Goal: Information Seeking & Learning: Learn about a topic

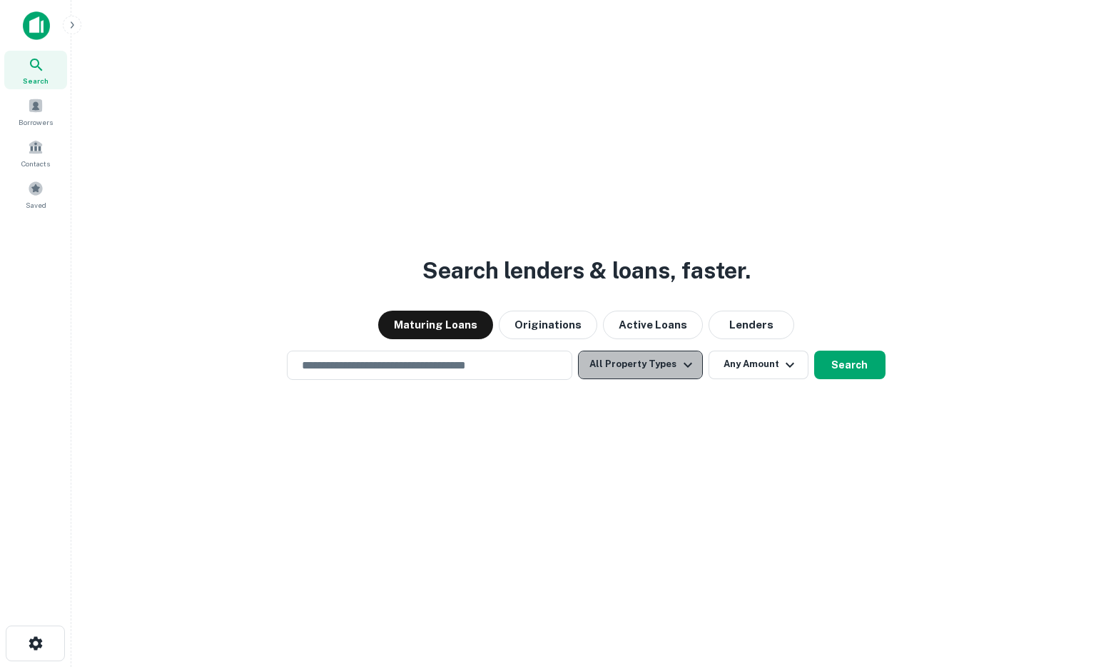
click at [672, 369] on button "All Property Types" at bounding box center [640, 364] width 124 height 29
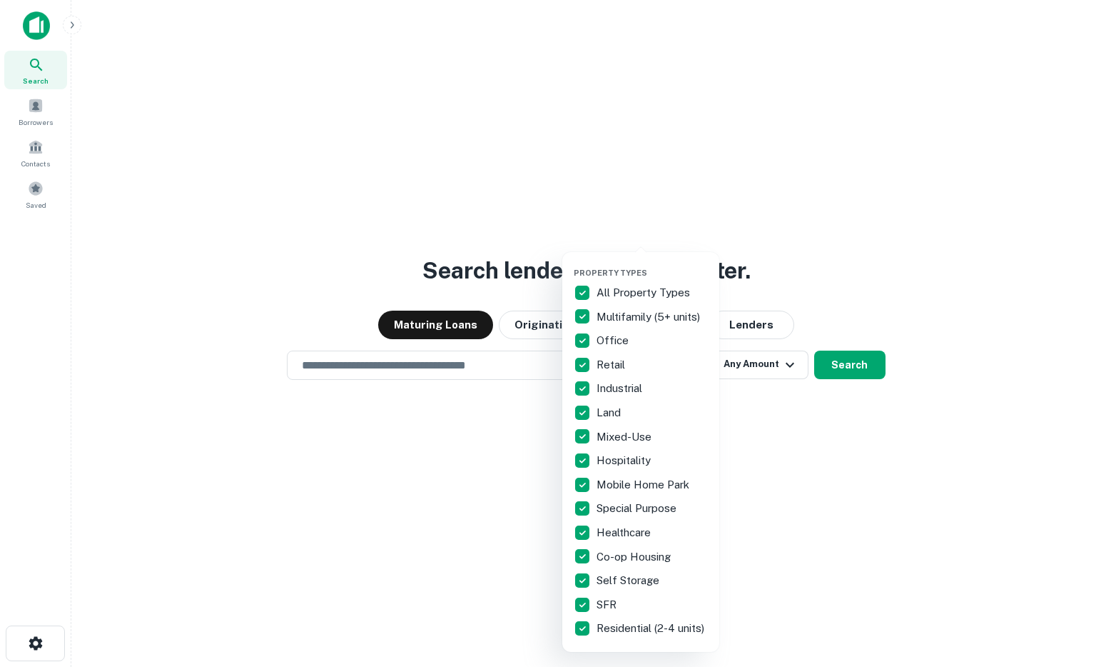
click at [530, 188] on div at bounding box center [550, 333] width 1101 height 667
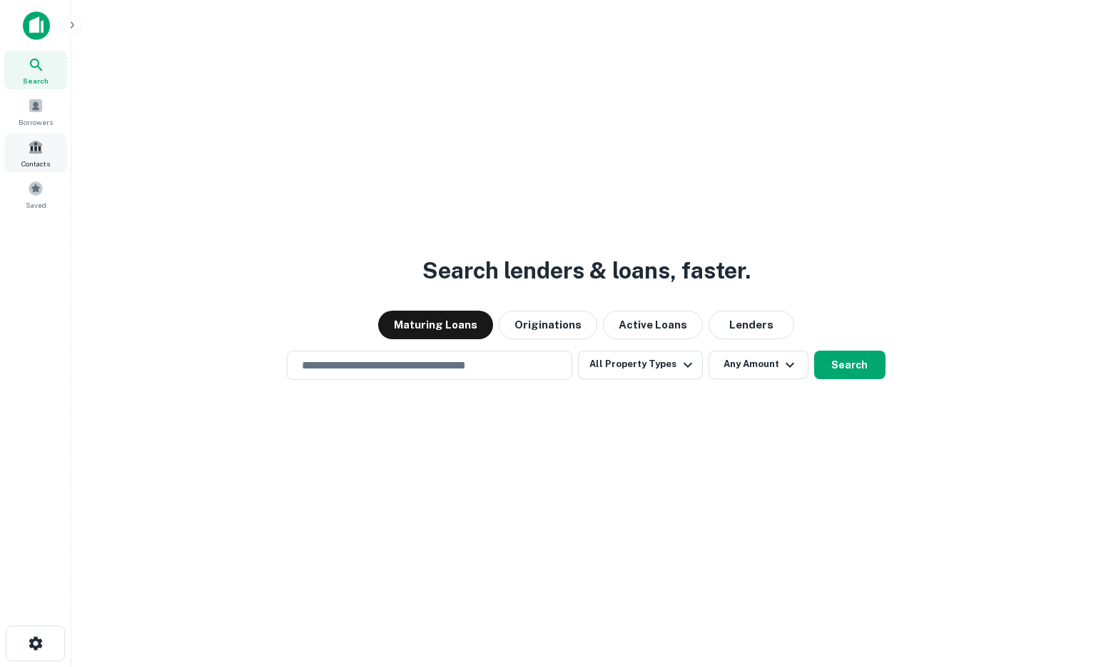
click at [39, 166] on span "Contacts" at bounding box center [35, 163] width 29 height 11
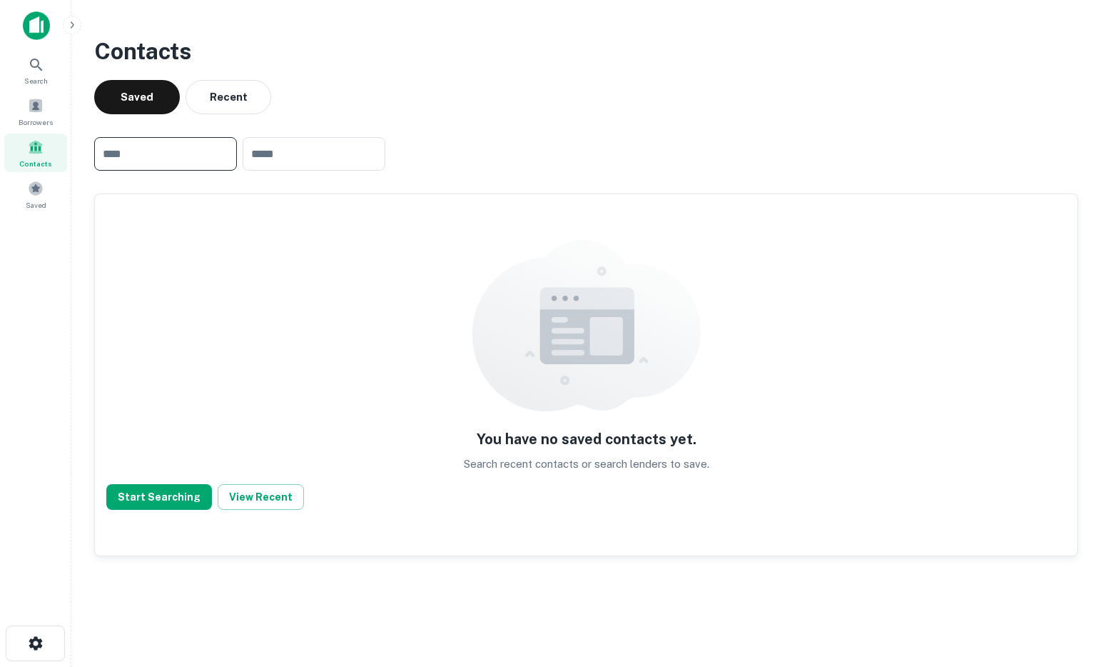
click at [197, 151] on input "text" at bounding box center [165, 154] width 143 height 34
click at [39, 54] on div "Search" at bounding box center [35, 70] width 63 height 39
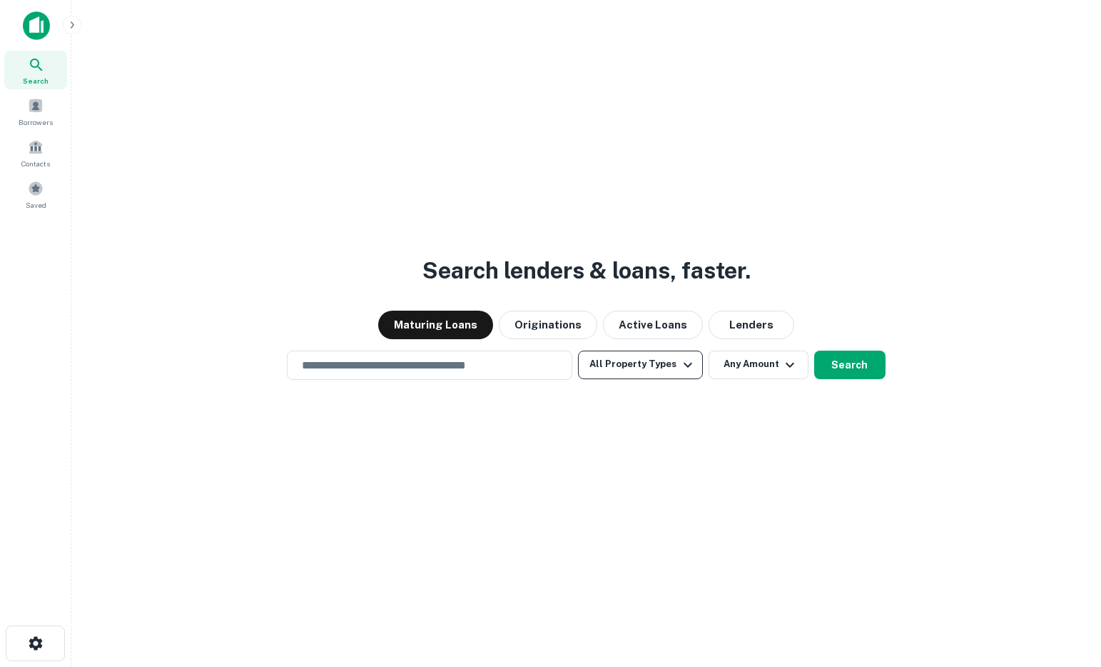
click at [651, 367] on button "All Property Types" at bounding box center [640, 364] width 124 height 29
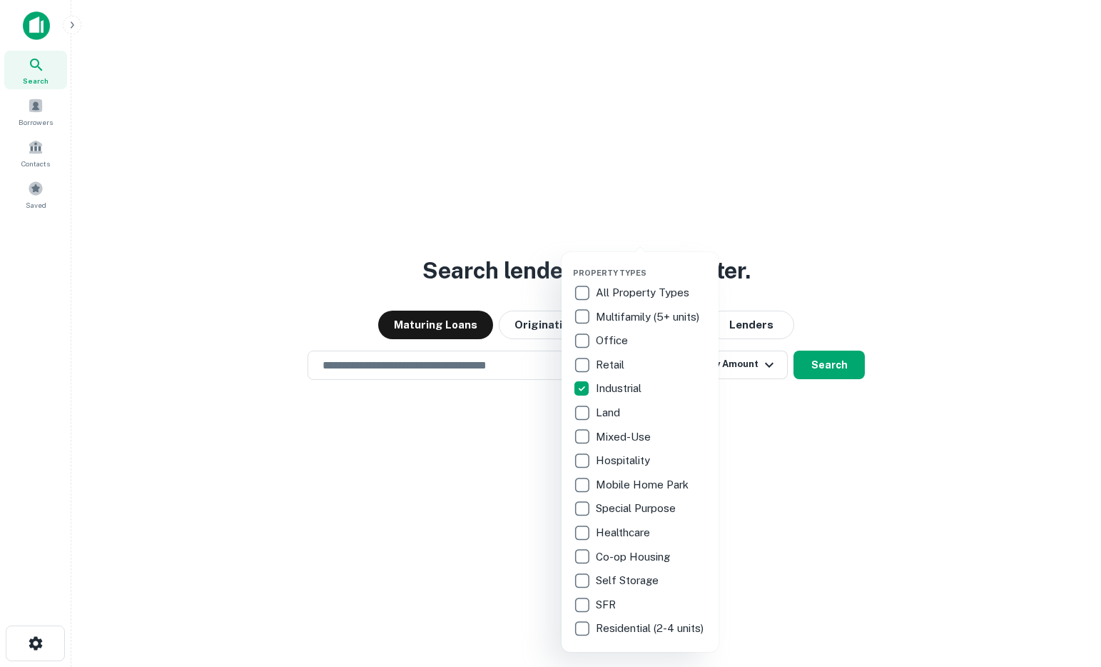
click at [768, 496] on div at bounding box center [550, 333] width 1101 height 667
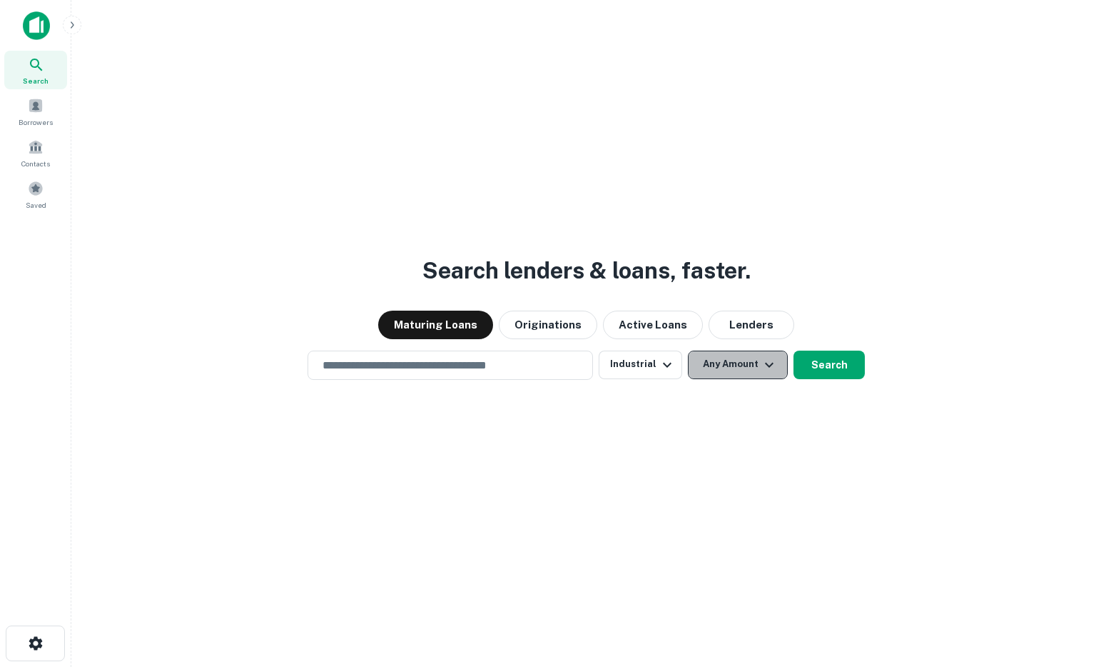
click at [754, 374] on button "Any Amount" at bounding box center [738, 364] width 100 height 29
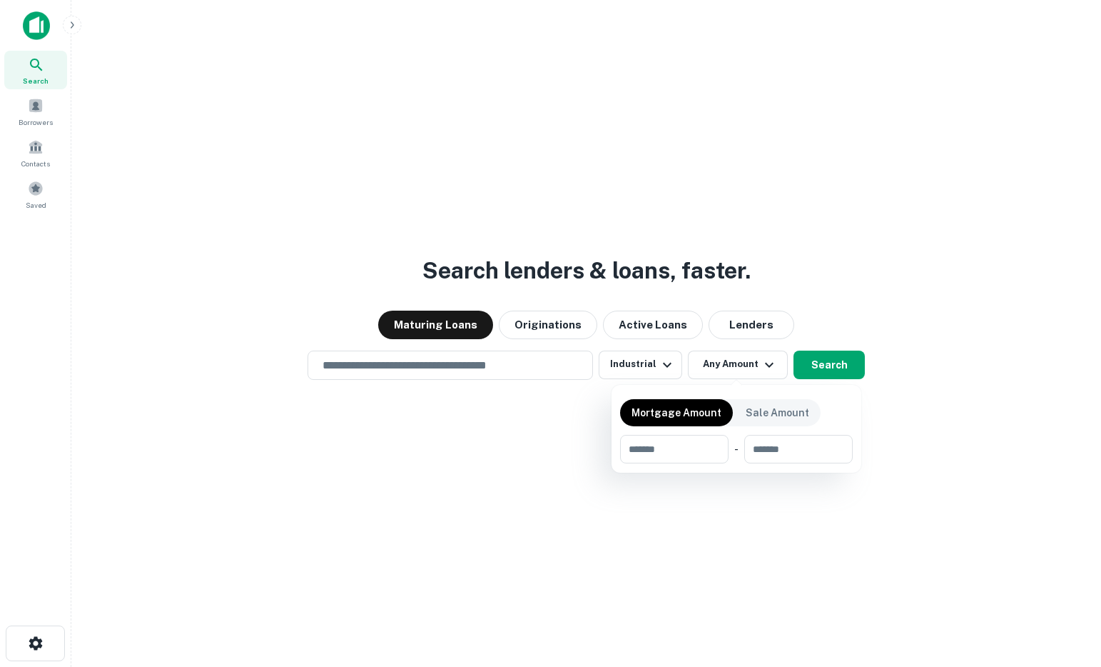
drag, startPoint x: 938, startPoint y: 434, endPoint x: 917, endPoint y: 426, distance: 22.1
click at [938, 434] on div at bounding box center [550, 333] width 1101 height 667
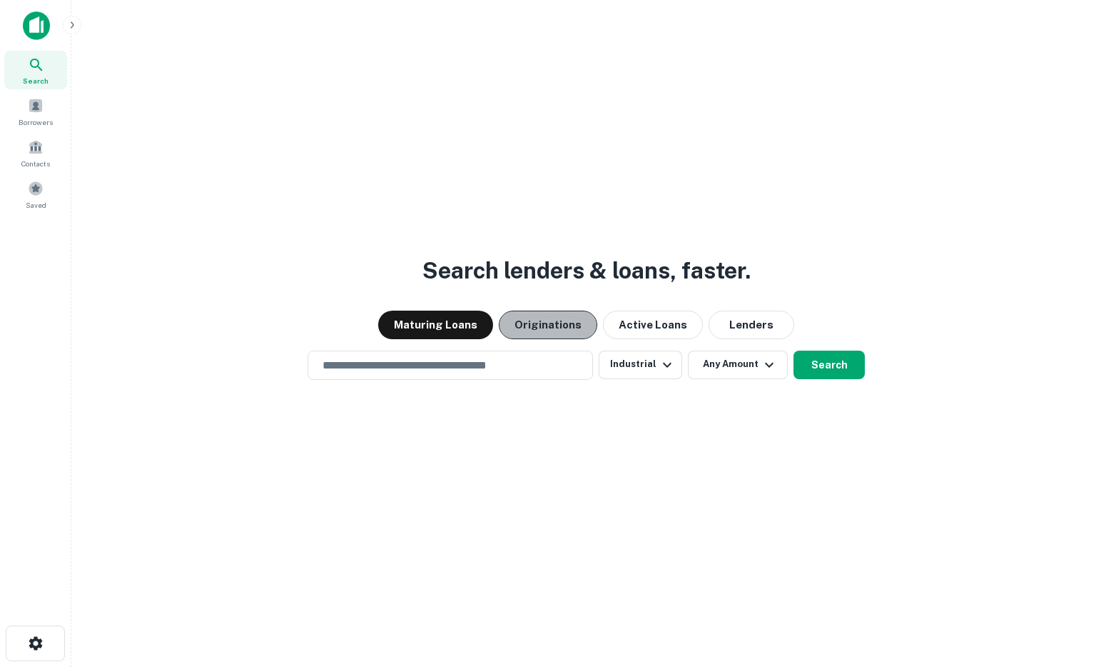
click at [574, 321] on button "Originations" at bounding box center [548, 324] width 98 height 29
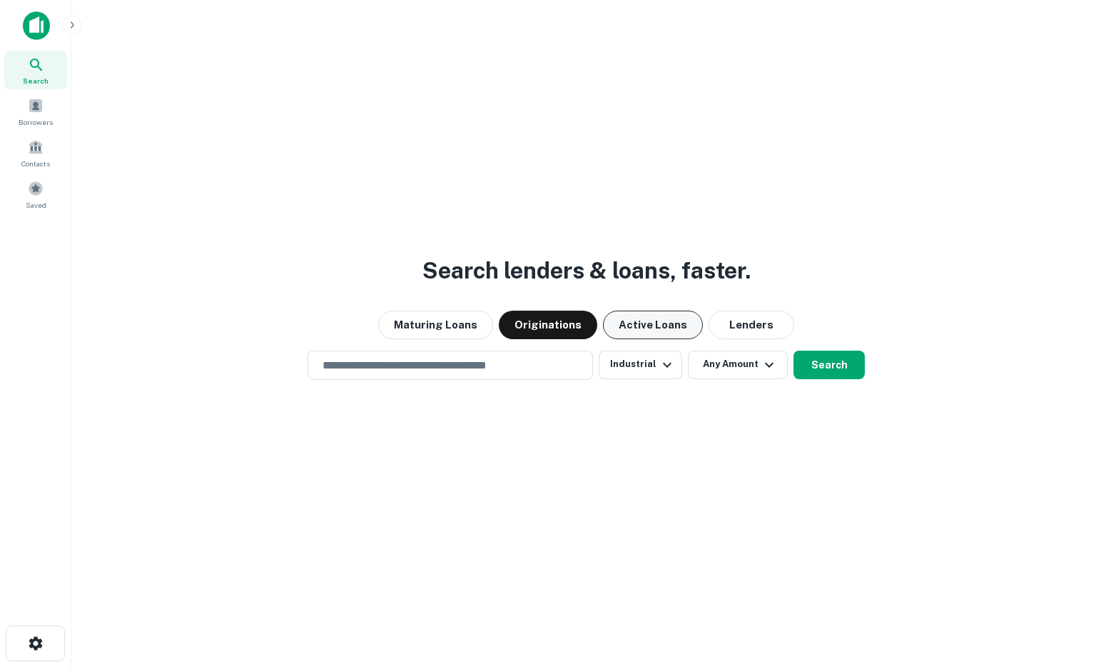
click at [662, 325] on button "Active Loans" at bounding box center [653, 324] width 100 height 29
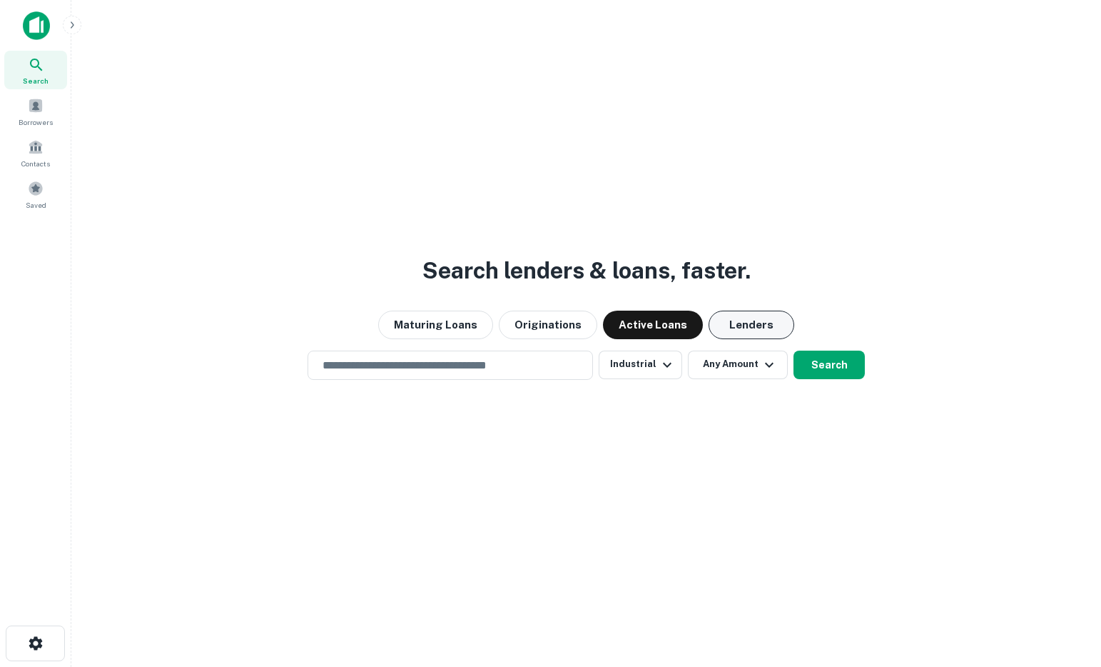
click at [738, 320] on button "Lenders" at bounding box center [752, 324] width 86 height 29
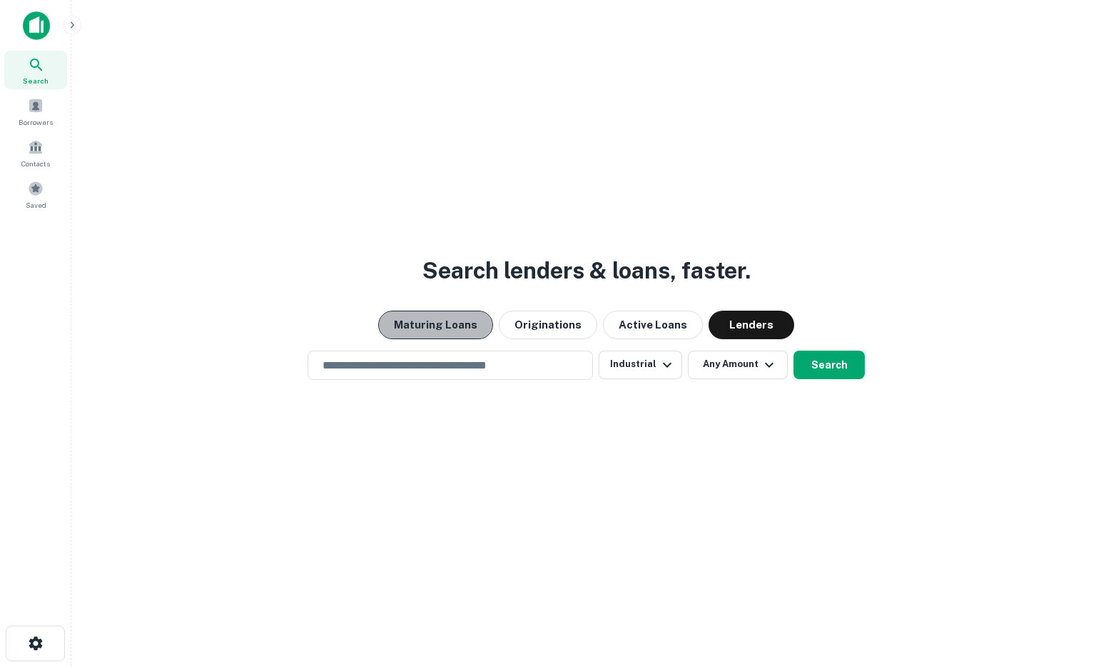
click at [445, 321] on button "Maturing Loans" at bounding box center [435, 324] width 115 height 29
click at [40, 26] on img at bounding box center [36, 25] width 27 height 29
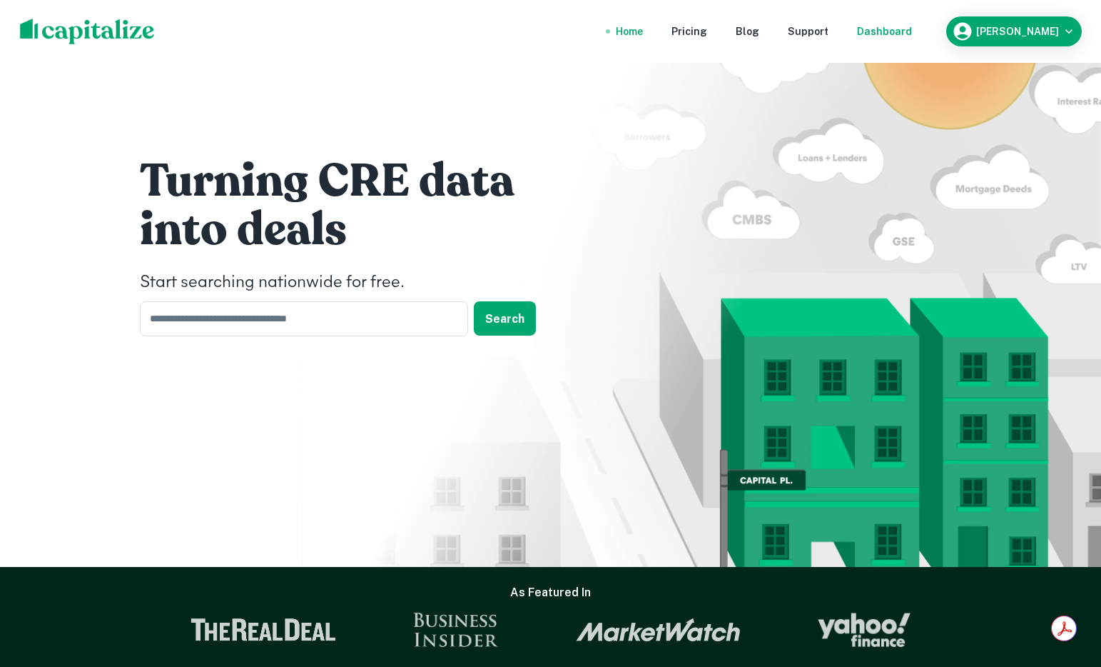
click at [881, 31] on div "Dashboard" at bounding box center [884, 32] width 55 height 16
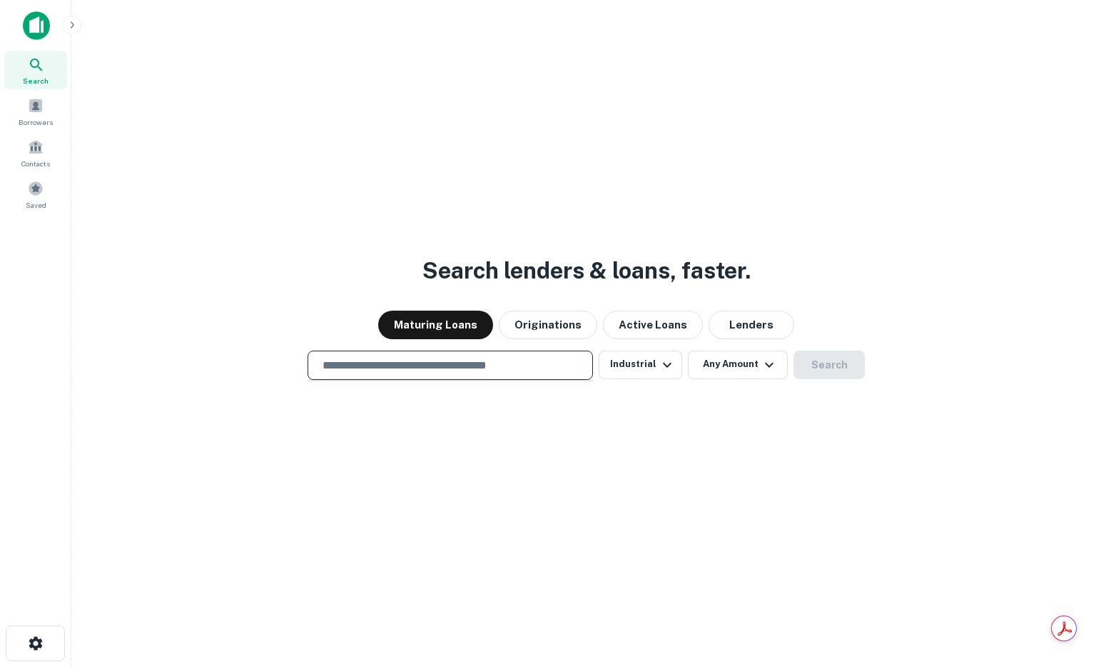
click at [337, 365] on input "text" at bounding box center [450, 365] width 273 height 16
paste input "**********"
type input "**********"
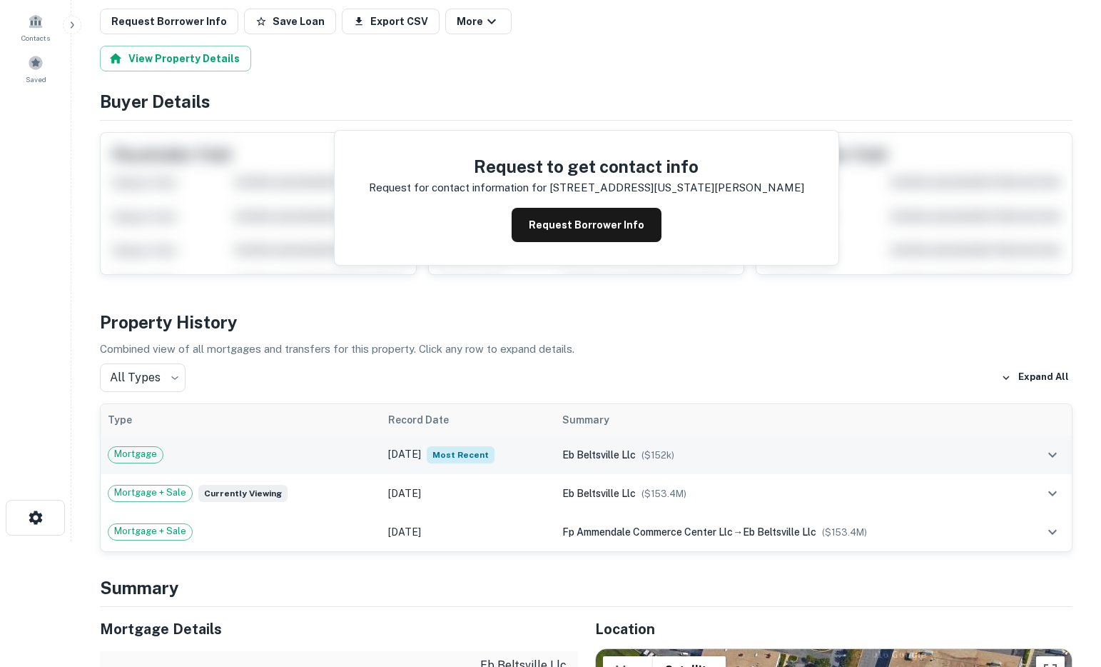
scroll to position [132, 0]
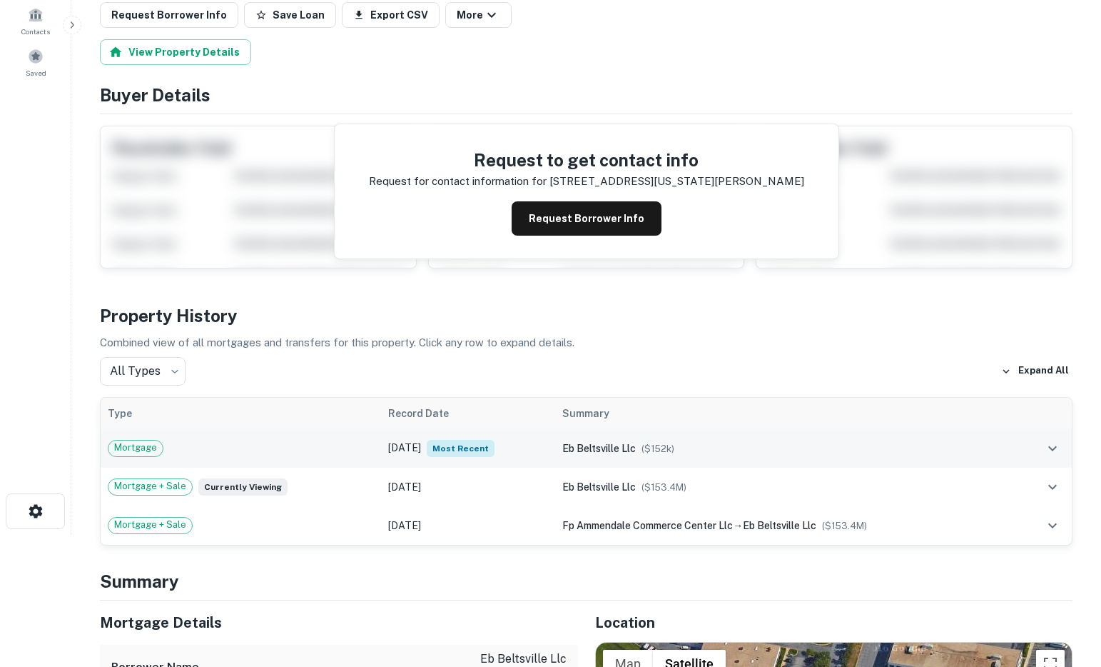
click at [382, 451] on td "Jun 16, 2022 Most Recent" at bounding box center [468, 448] width 174 height 39
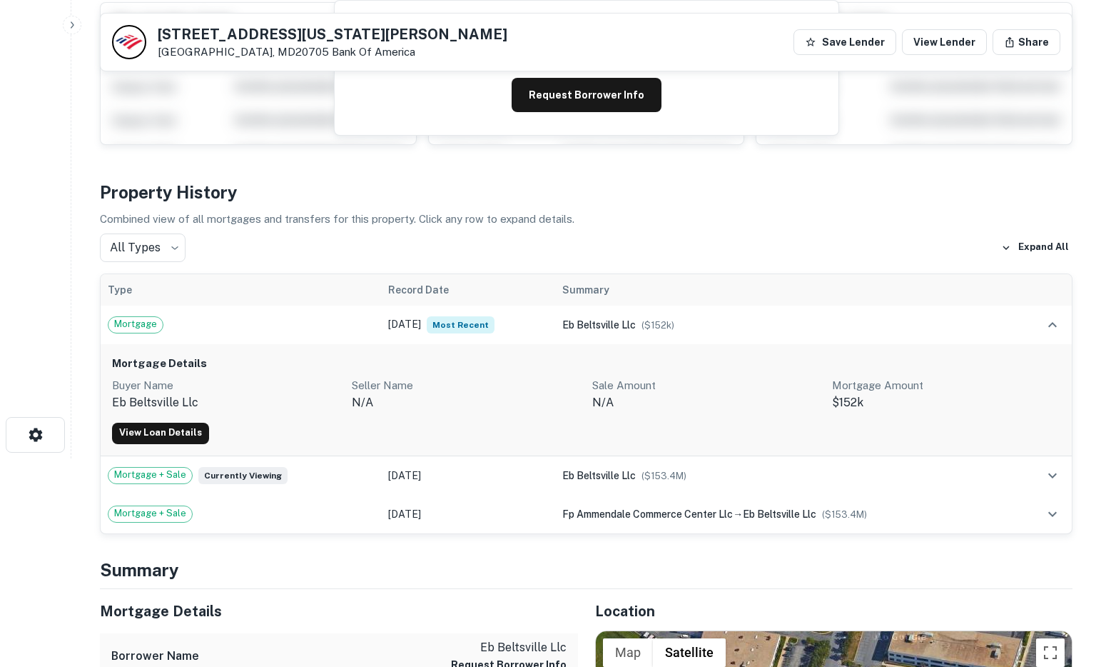
scroll to position [0, 0]
